Goal: Task Accomplishment & Management: Manage account settings

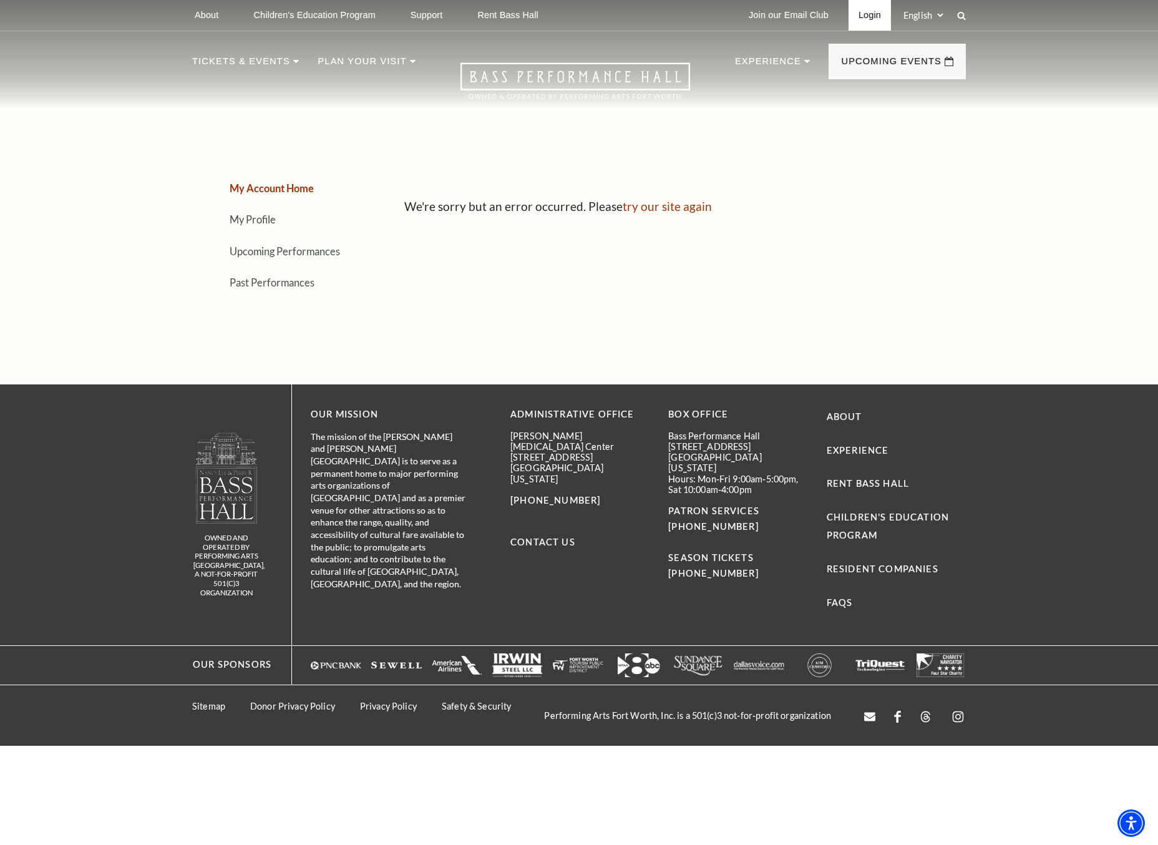
click at [870, 12] on link "Login" at bounding box center [869, 15] width 42 height 31
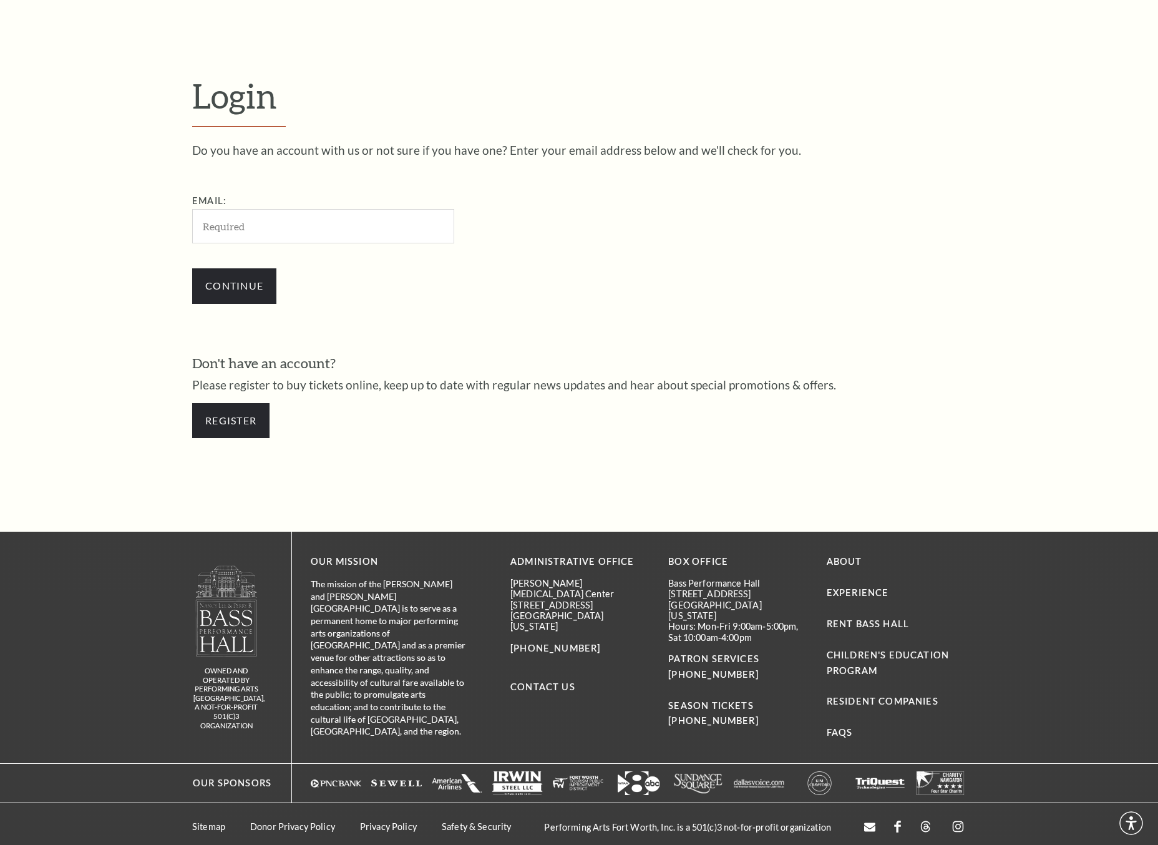
scroll to position [342, 0]
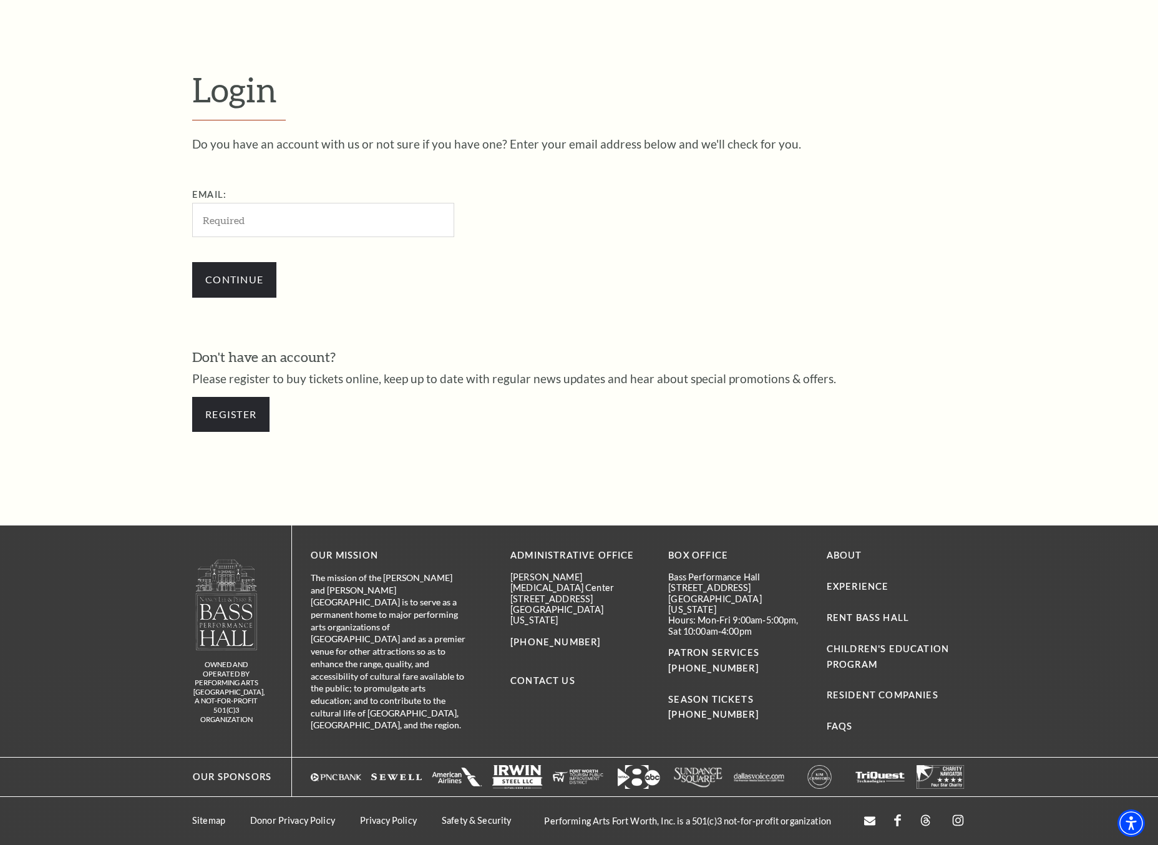
click at [226, 215] on input "Email:" at bounding box center [323, 220] width 262 height 34
type input "rachellebart@hotmail.com"
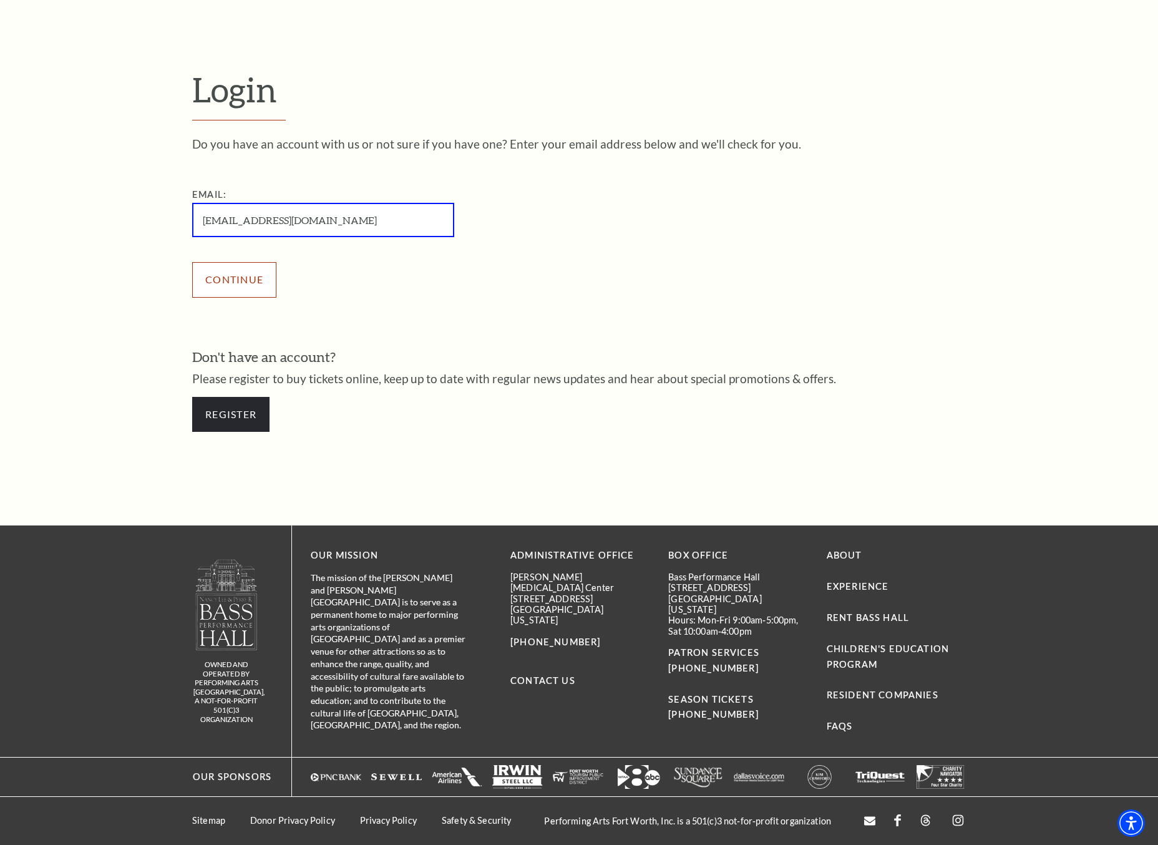
click at [220, 292] on input "Continue" at bounding box center [234, 279] width 84 height 35
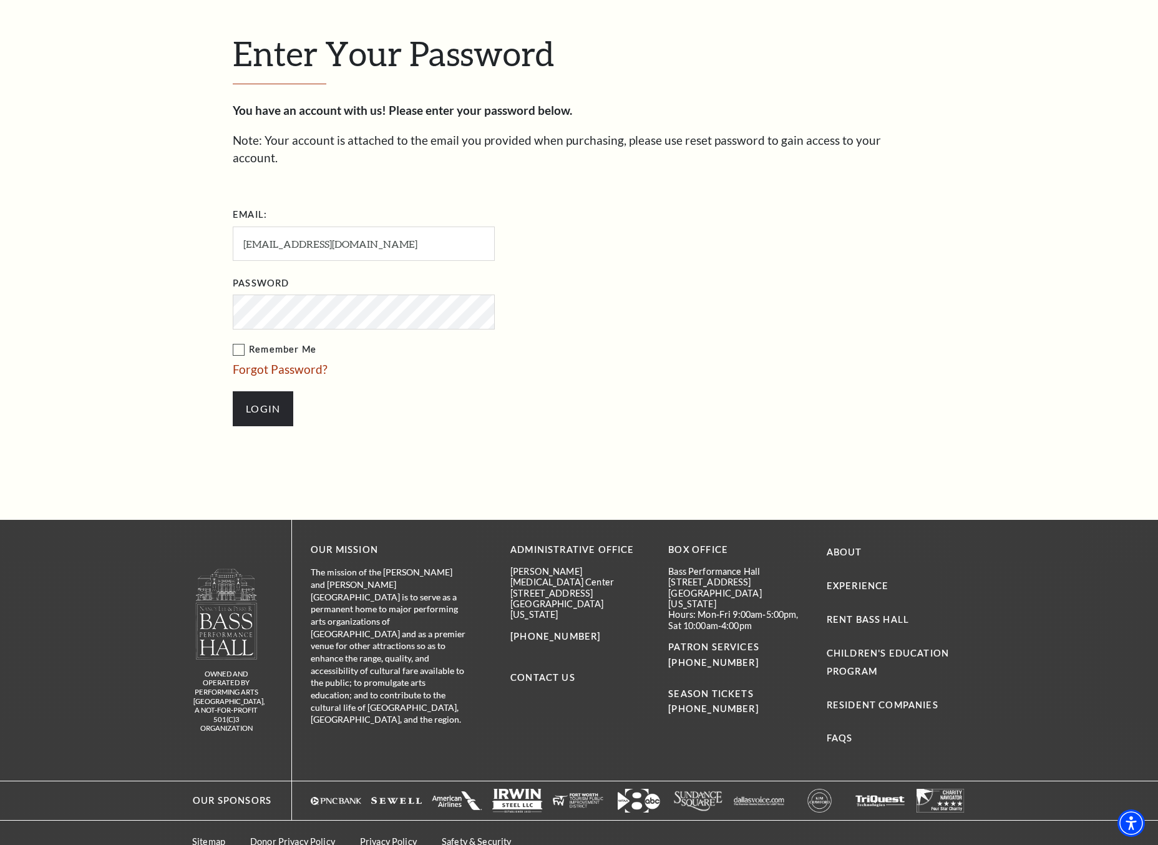
scroll to position [407, 0]
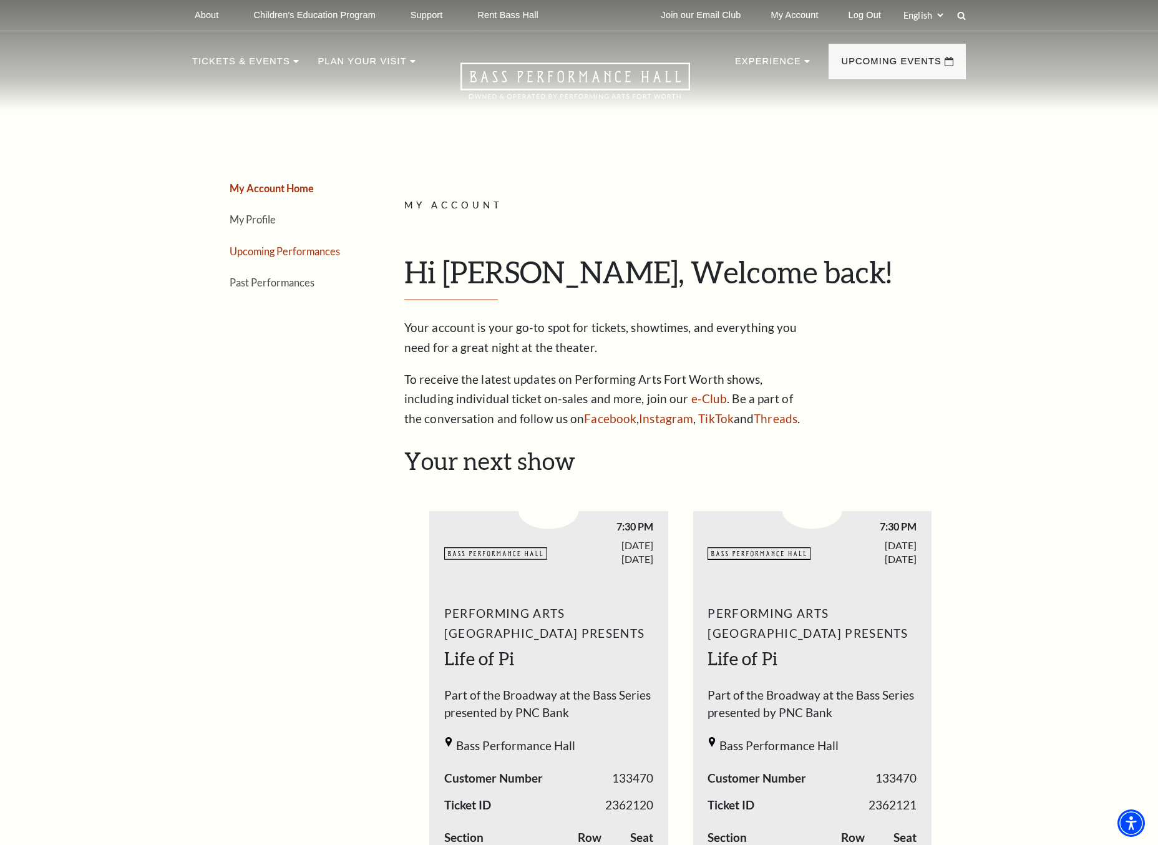
click at [245, 250] on link "Upcoming Performances" at bounding box center [285, 251] width 110 height 12
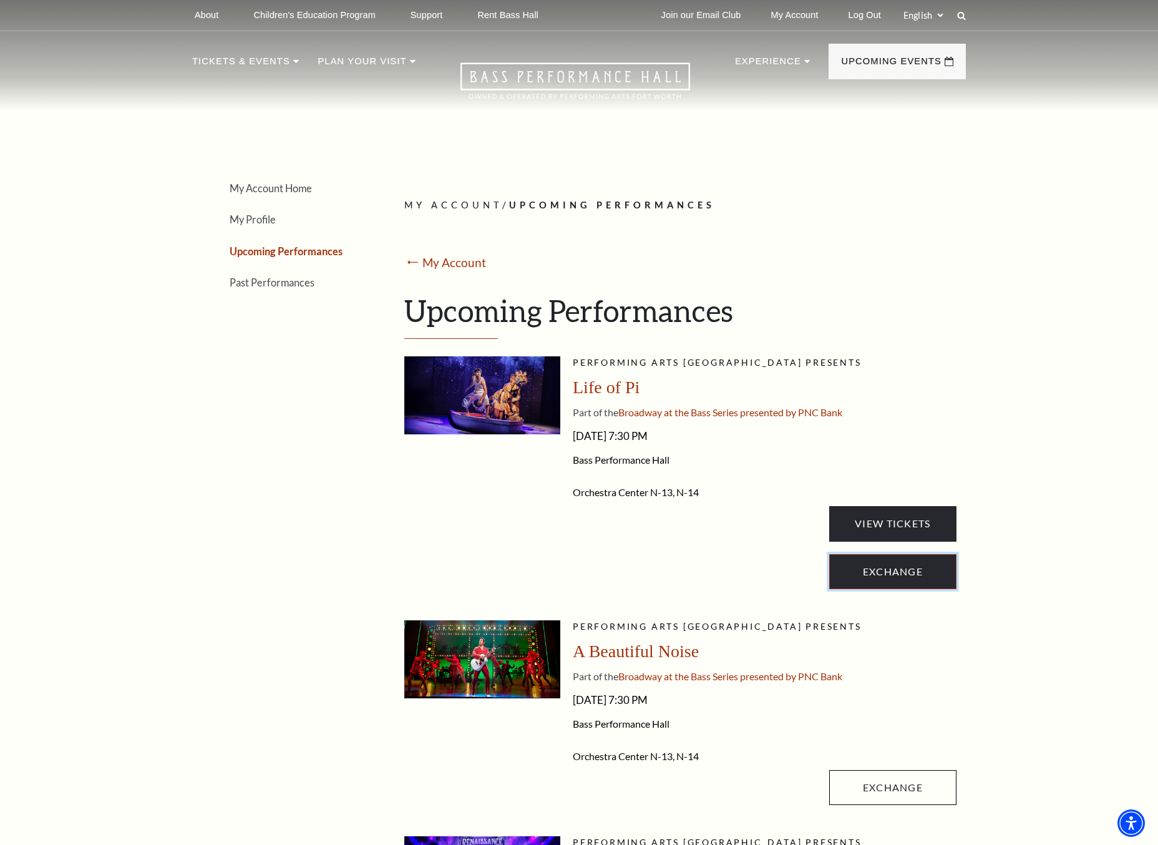
click at [926, 576] on link "Exchange" at bounding box center [892, 571] width 127 height 35
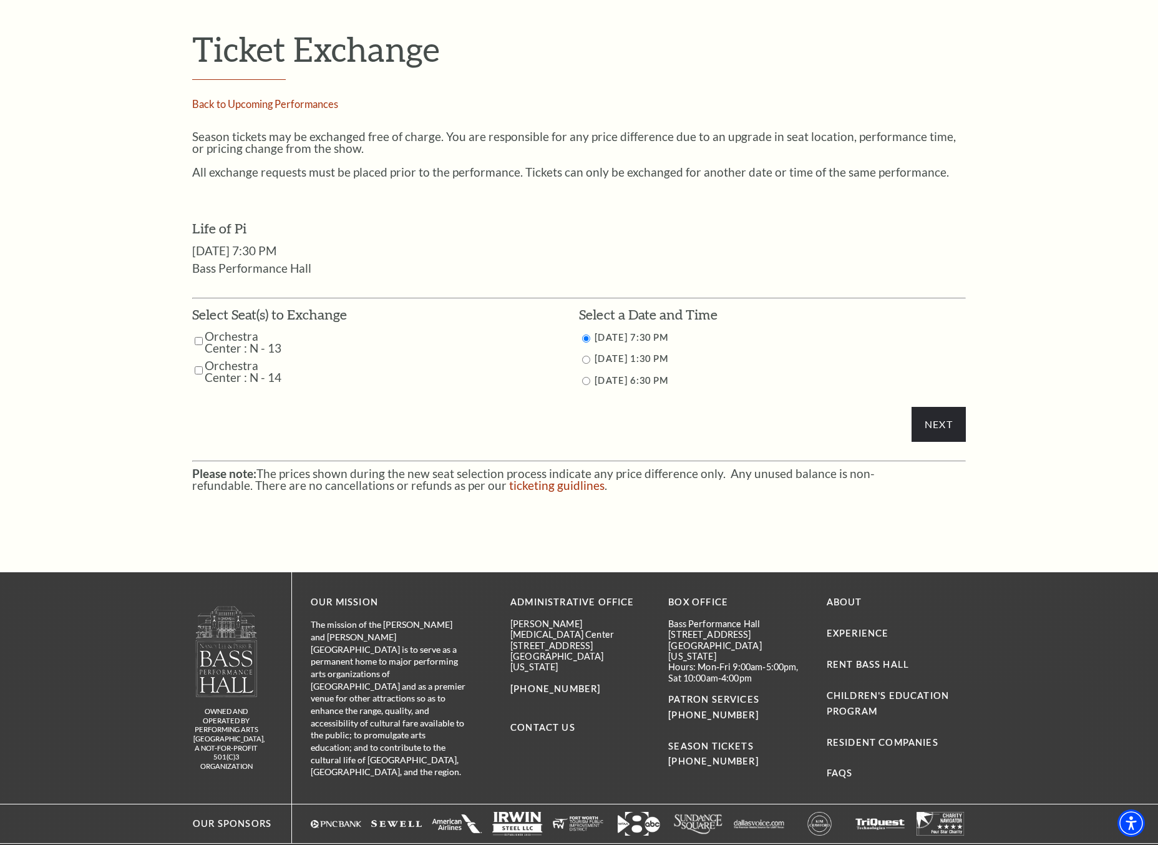
scroll to position [443, 0]
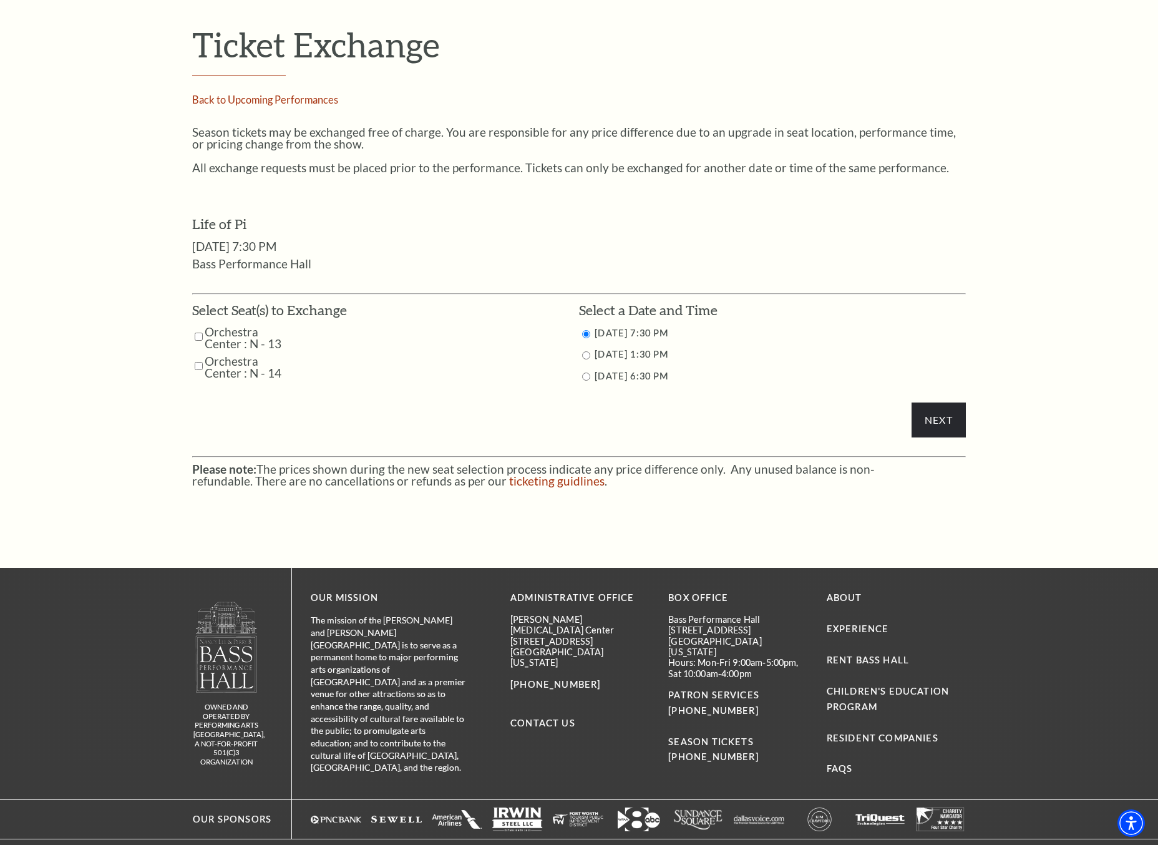
click at [196, 336] on input "Orchestra Center : N - 13" at bounding box center [199, 337] width 8 height 22
checkbox input "true"
drag, startPoint x: 201, startPoint y: 367, endPoint x: 269, endPoint y: 387, distance: 71.0
click at [201, 367] on input "Orchestra Center : N - 14" at bounding box center [199, 366] width 8 height 22
checkbox input "true"
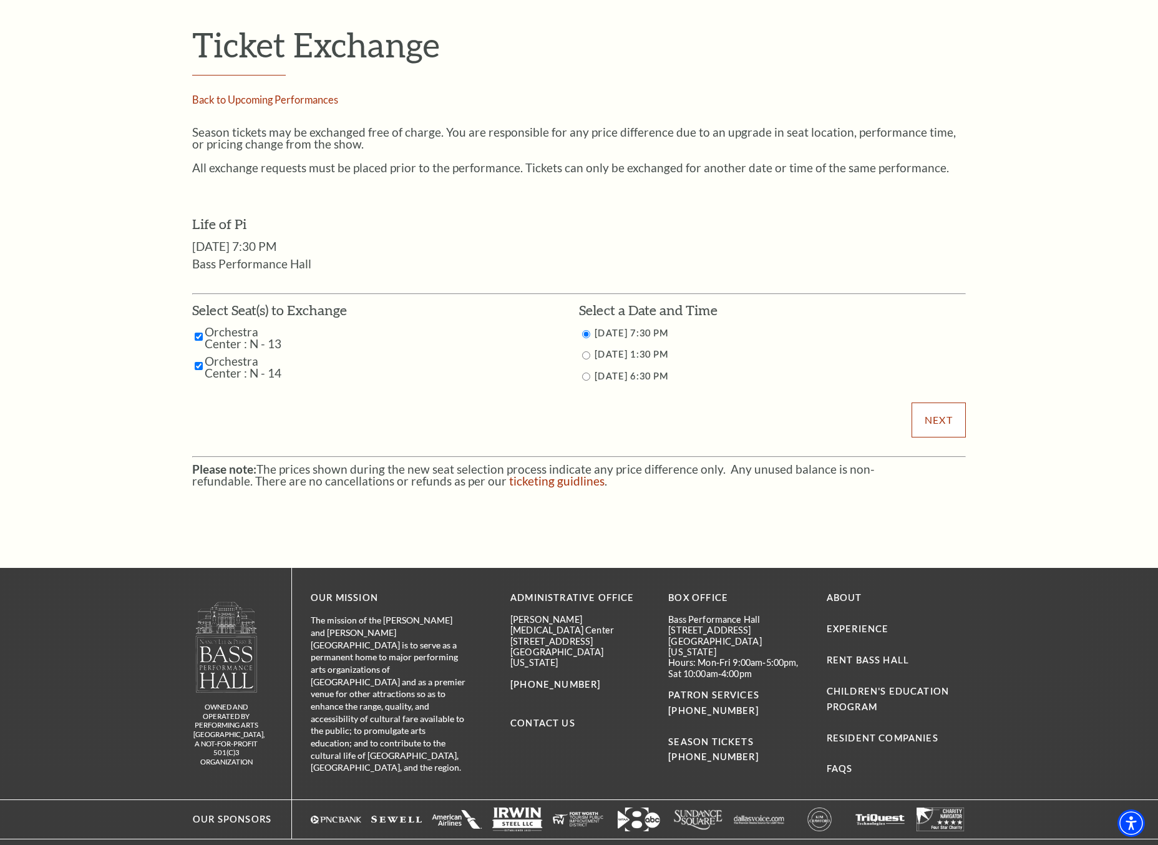
click at [939, 422] on input "Next" at bounding box center [938, 419] width 54 height 35
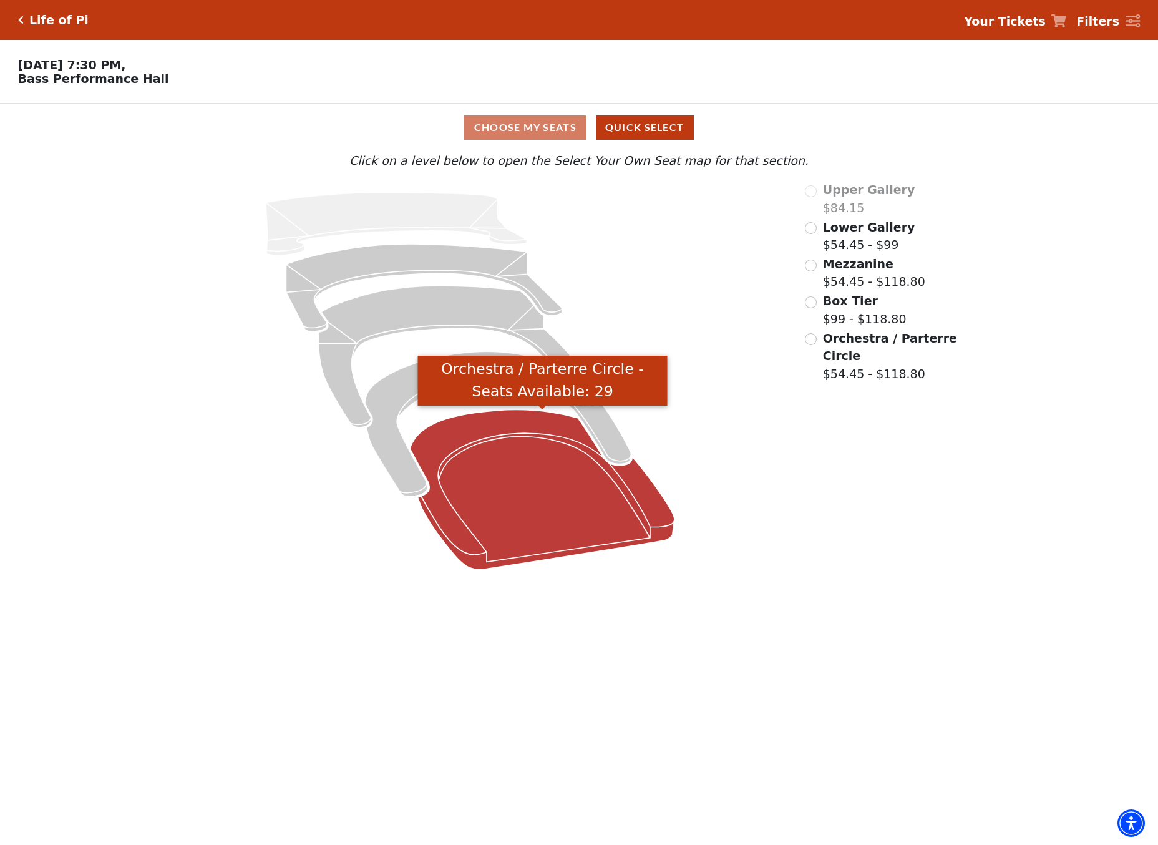
click at [467, 505] on icon "Orchestra / Parterre Circle - Seats Available: 29" at bounding box center [542, 490] width 264 height 160
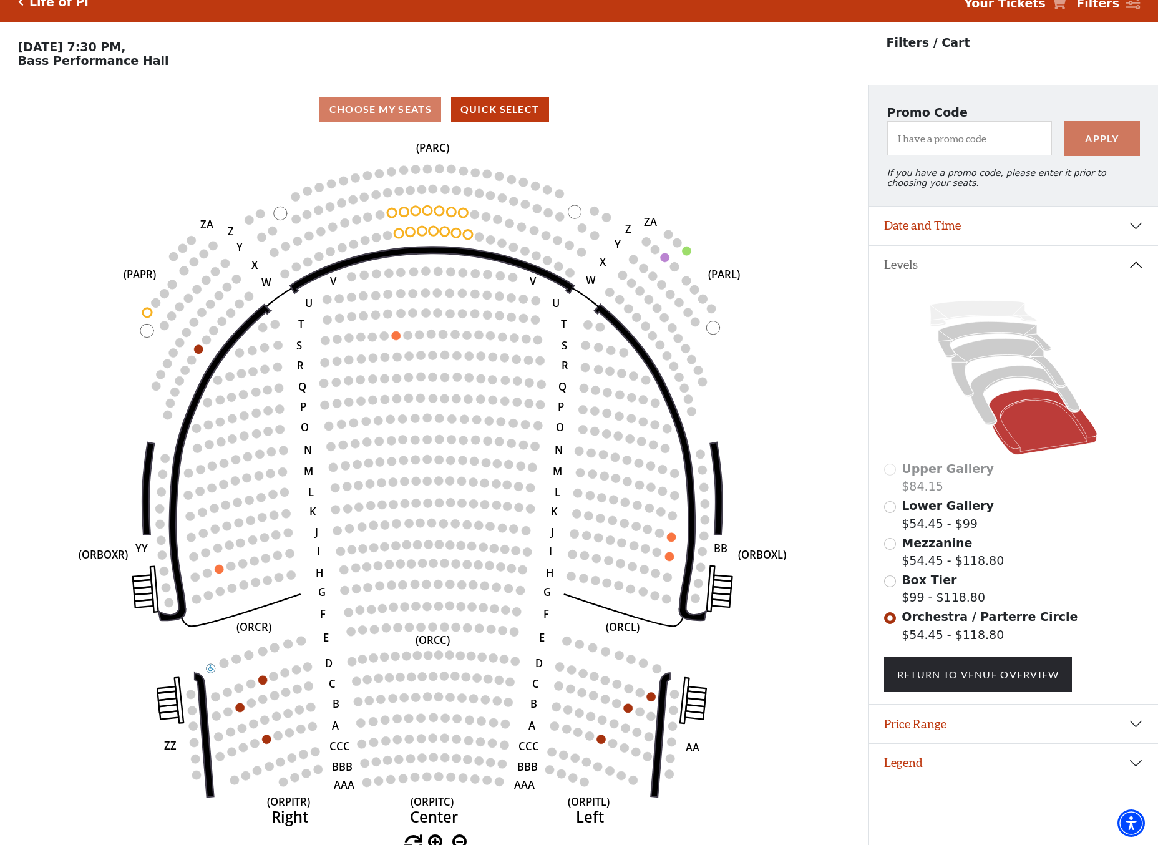
scroll to position [26, 0]
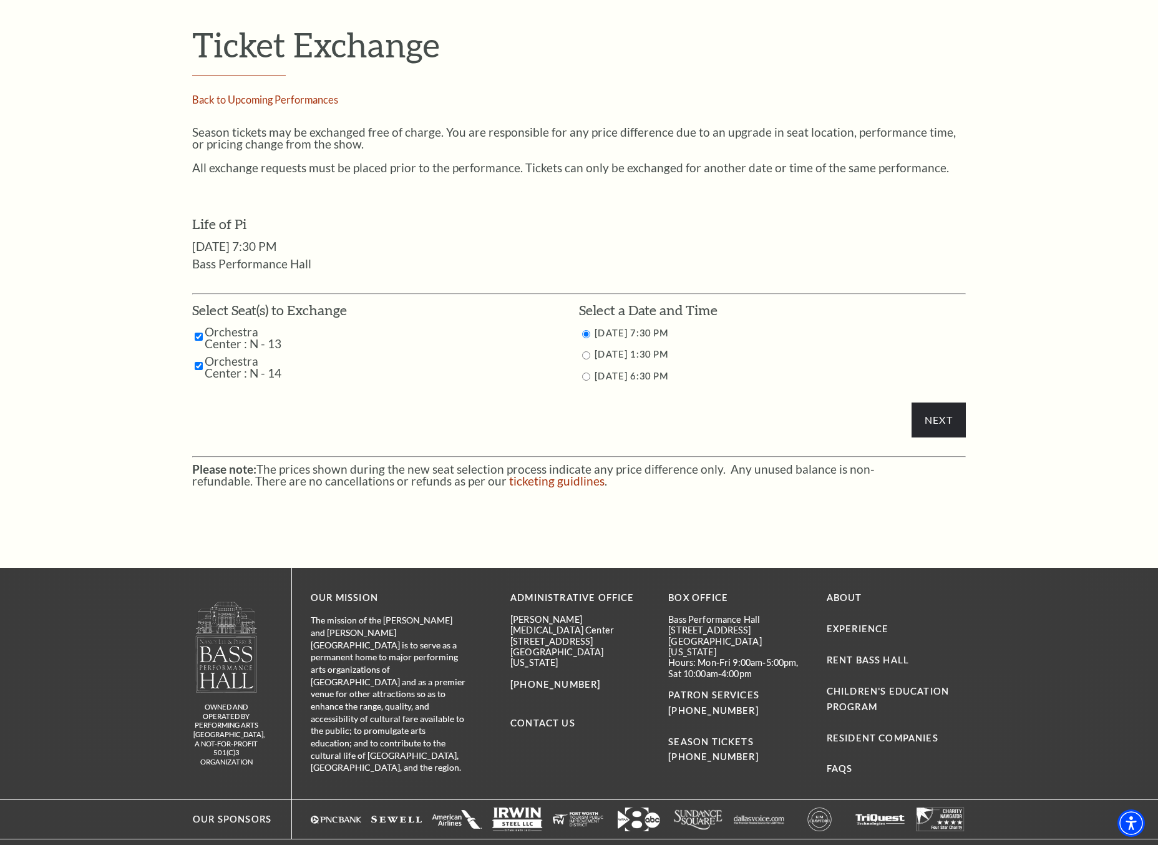
click at [584, 356] on input "9/28/2025 1:30 PM" at bounding box center [586, 355] width 8 height 8
radio input "true"
click at [949, 425] on input "Next" at bounding box center [938, 419] width 54 height 35
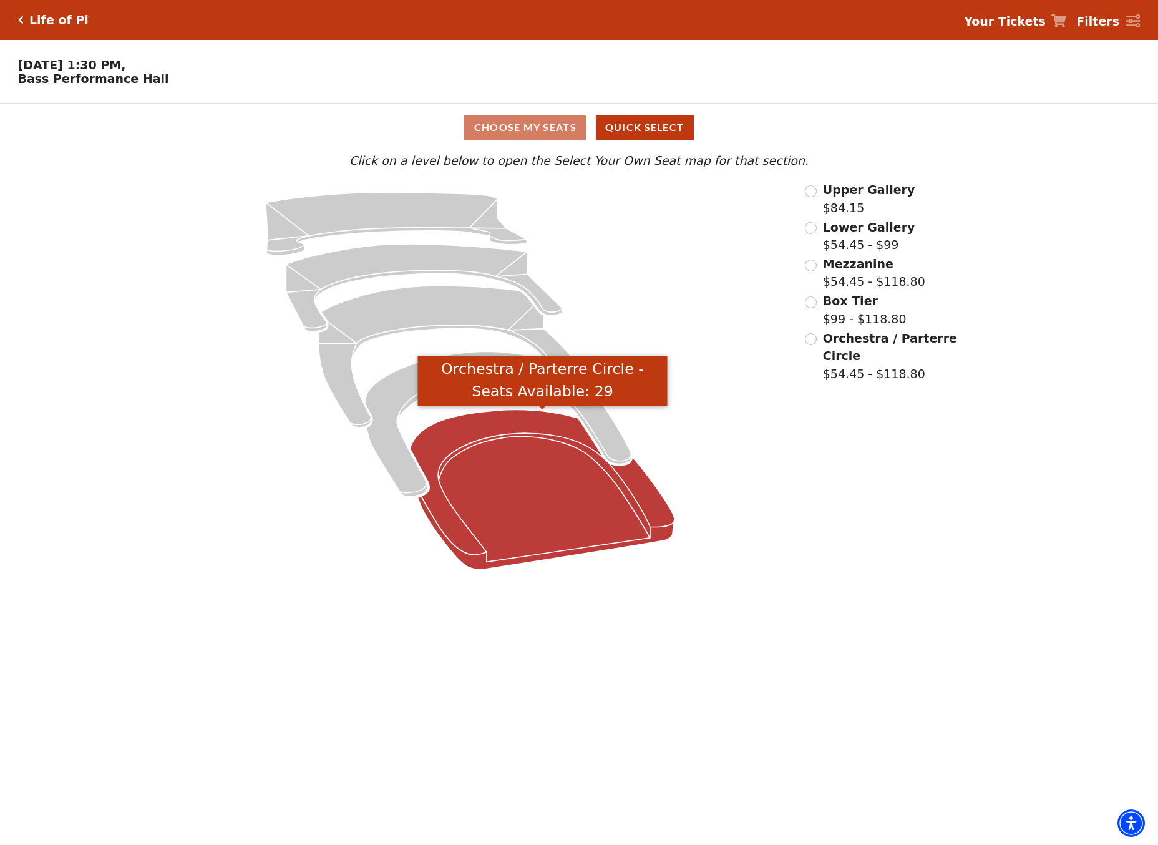
click at [500, 526] on icon "Orchestra / Parterre Circle - Seats Available: 29" at bounding box center [542, 490] width 264 height 160
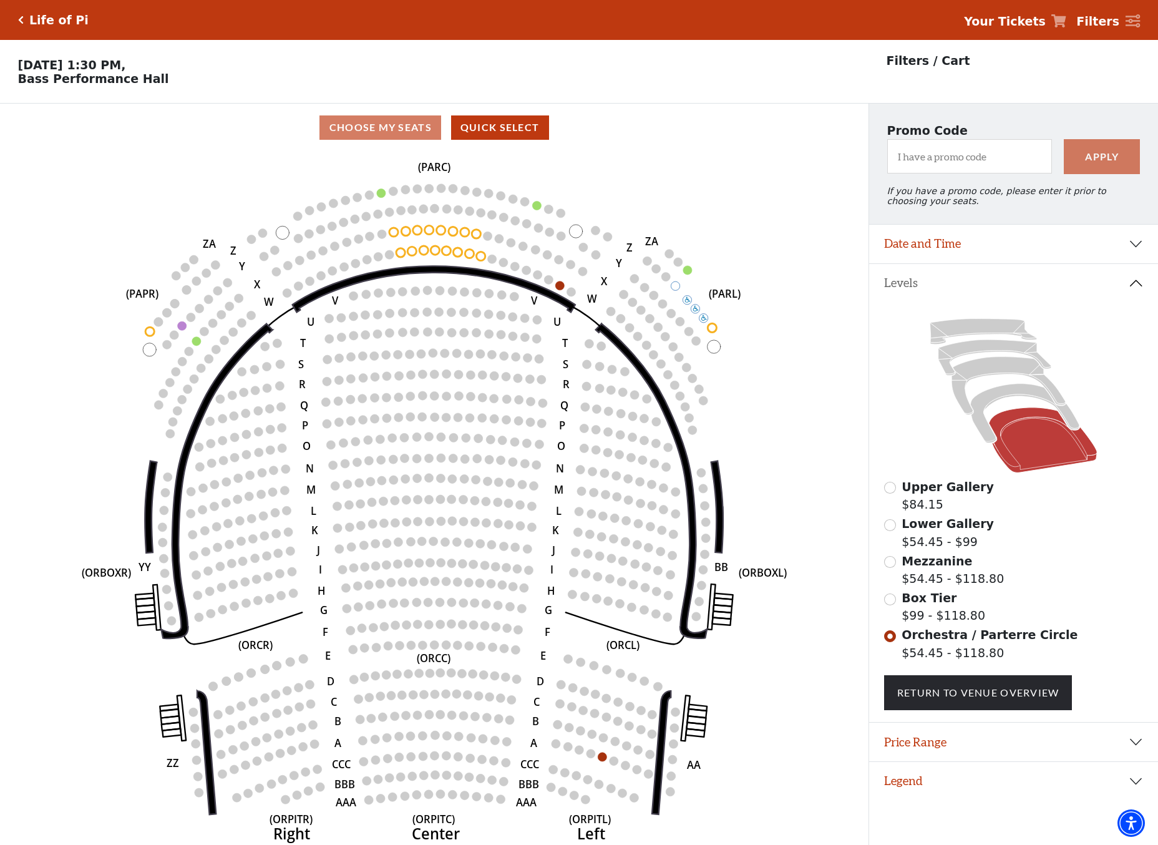
scroll to position [26, 0]
